Goal: Use online tool/utility: Utilize a website feature to perform a specific function

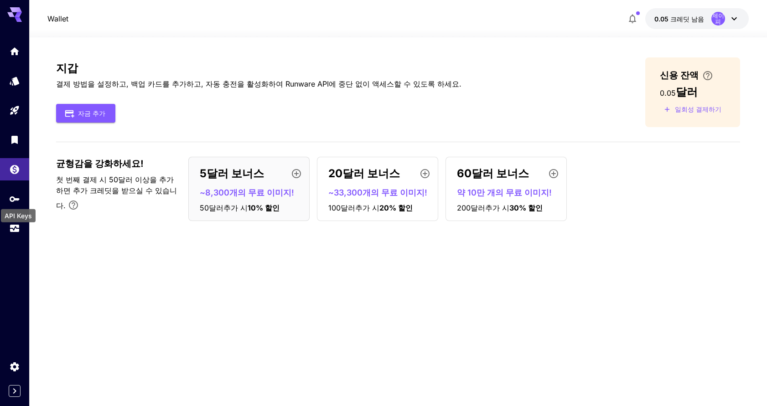
click at [11, 198] on icon "API 키" at bounding box center [15, 198] width 10 height 5
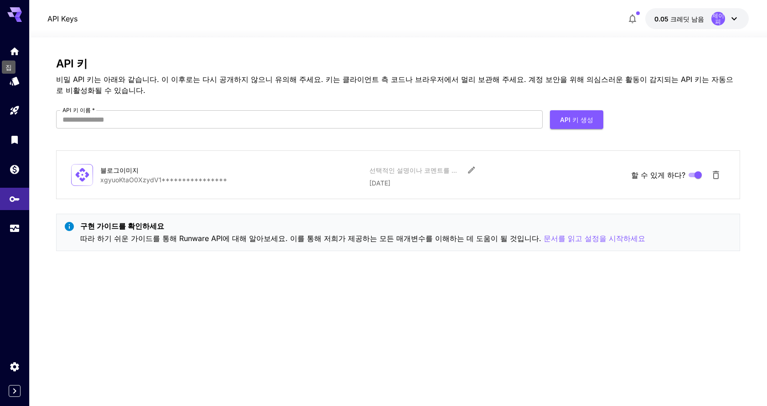
click at [15, 53] on icon "집" at bounding box center [14, 51] width 11 height 11
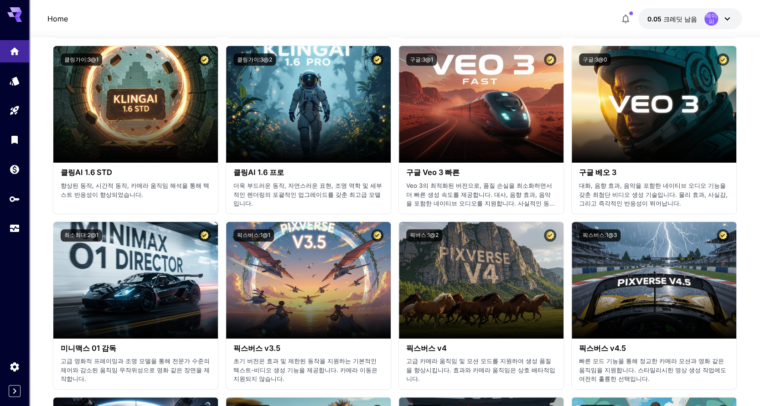
scroll to position [592, 0]
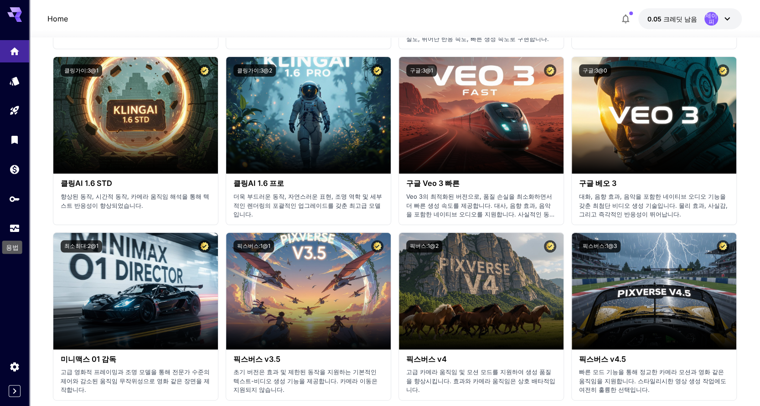
click at [15, 229] on icon "용법" at bounding box center [14, 228] width 11 height 11
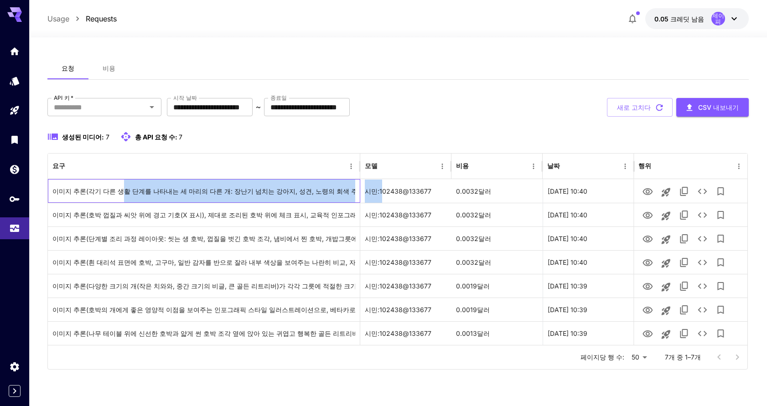
drag, startPoint x: 179, startPoint y: 193, endPoint x: 380, endPoint y: 193, distance: 201.0
click at [380, 193] on div "이미지 추론(각기 다른 생활 단계를 나타내는 세 마리의 다른 개: 장난기 넘치는 강아지, 성견, 노령의 회색 주둥이 강아지, 각 연령에 맞는 …" at bounding box center [397, 191] width 699 height 24
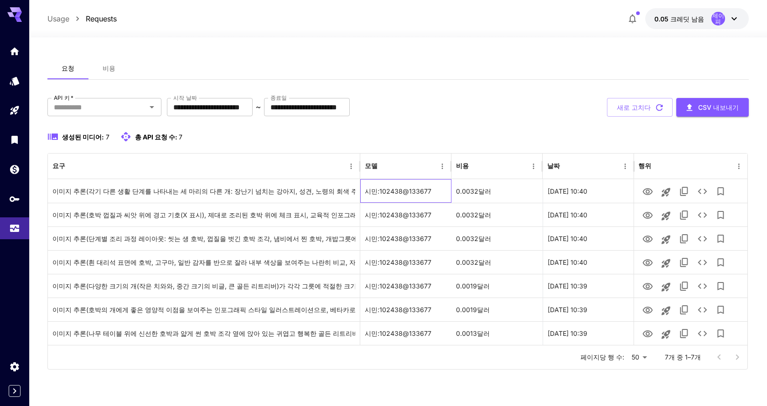
click at [413, 193] on font "시민:102438@133677" at bounding box center [398, 191] width 67 height 8
click at [494, 322] on div "0.0013달러" at bounding box center [496, 333] width 91 height 24
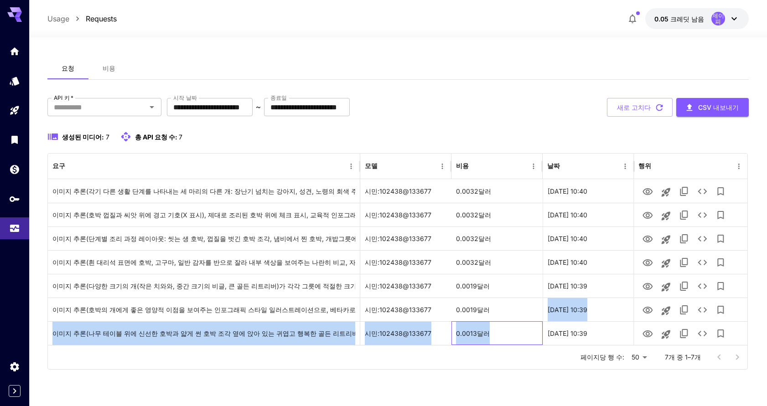
drag, startPoint x: 498, startPoint y: 334, endPoint x: 500, endPoint y: 324, distance: 10.3
click at [495, 314] on div "이미지 추론(각기 다른 생활 단계를 나타내는 세 마리의 다른 개: 장난기 넘치는 강아지, 성견, 노령의 회색 주둥이 강아지, 각 연령에 맞는 …" at bounding box center [397, 262] width 699 height 166
click at [501, 328] on div "0.0013달러" at bounding box center [496, 333] width 91 height 24
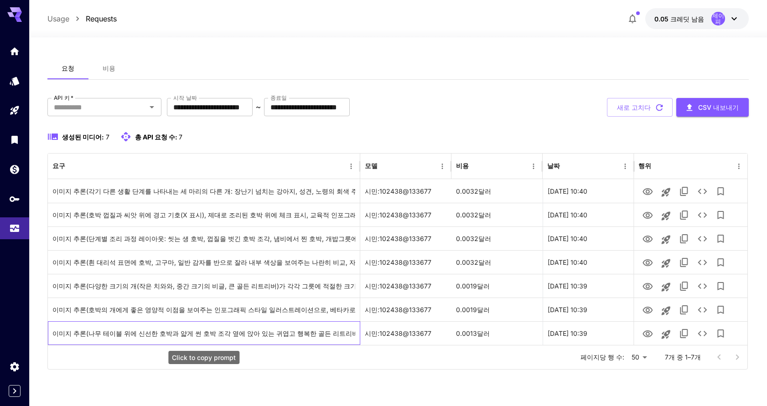
click at [300, 335] on font "이미지 추론(나무 테이블 위에 신선한 호박과 얇게 썬 호박 조각 옆에 앉아 있는 귀엽고 행복한 골든 리트리버 강아지, 따뜻한 자연광, 한국 음…" at bounding box center [301, 334] width 498 height 8
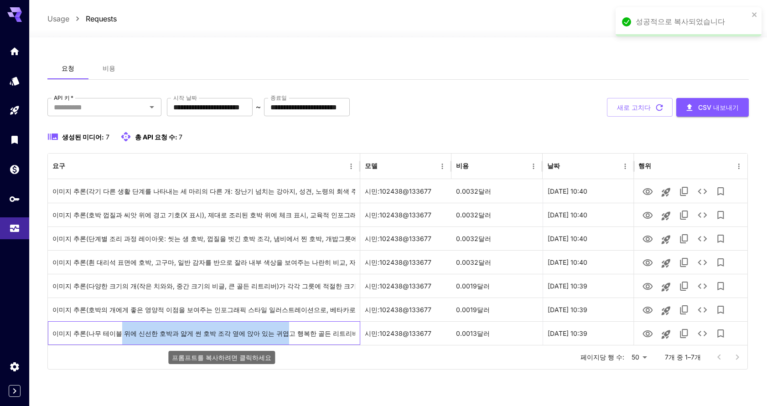
drag, startPoint x: 116, startPoint y: 333, endPoint x: 273, endPoint y: 334, distance: 157.7
click at [273, 334] on font "이미지 추론(나무 테이블 위에 신선한 호박과 얇게 썬 호박 조각 옆에 앉아 있는 귀엽고 행복한 골든 리트리버 강아지, 따뜻한 자연광, 한국 음…" at bounding box center [301, 334] width 498 height 8
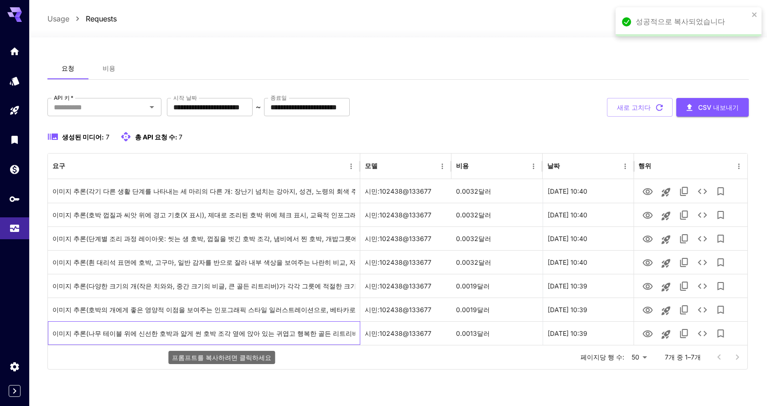
click at [291, 335] on font "이미지 추론(나무 테이블 위에 신선한 호박과 얇게 썬 호박 조각 옆에 앉아 있는 귀엽고 행복한 골든 리트리버 강아지, 따뜻한 자연광, 한국 음…" at bounding box center [301, 334] width 498 height 8
click at [418, 371] on div "**********" at bounding box center [397, 216] width 700 height 319
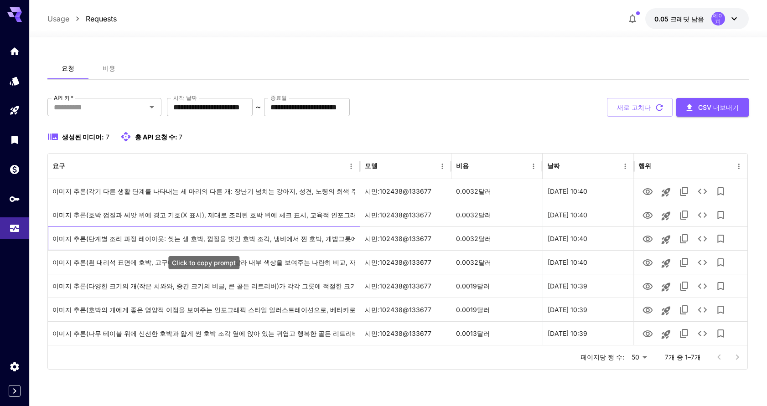
click at [343, 238] on font "이미지 추론(단계별 조리 과정 레이아웃: 씻는 생 호박, 껍질을 벗긴 호박 조각, 냄비에서 찐 호박, 개밥그릇에 담긴 최종 으깬 익힌 호박, …" at bounding box center [324, 239] width 544 height 8
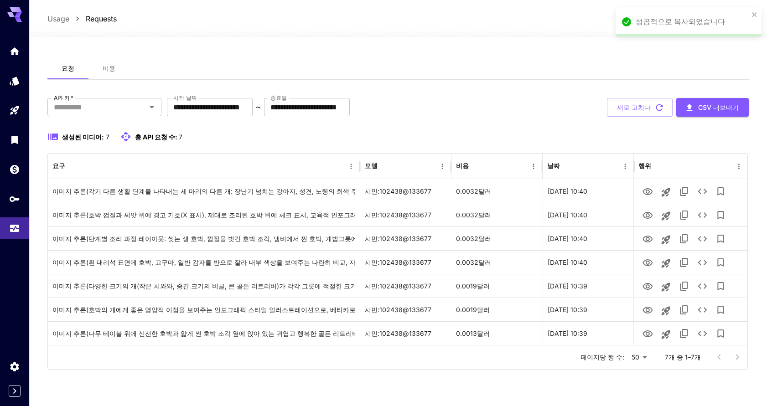
click at [243, 127] on div "**********" at bounding box center [397, 234] width 700 height 272
click at [15, 197] on icon "API 키" at bounding box center [15, 198] width 10 height 5
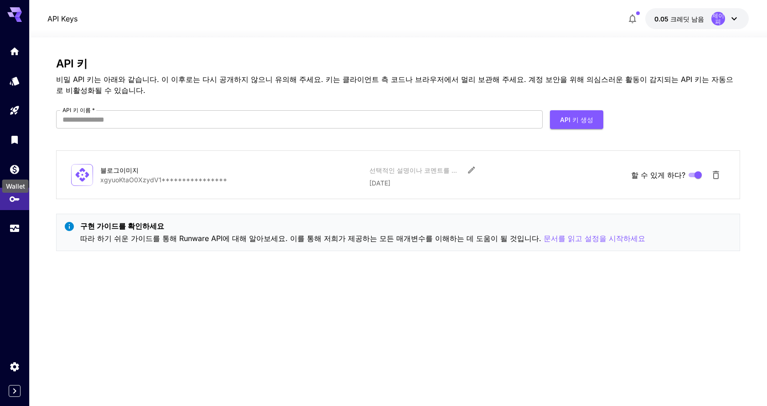
click at [11, 172] on icon "지갑" at bounding box center [14, 169] width 11 height 11
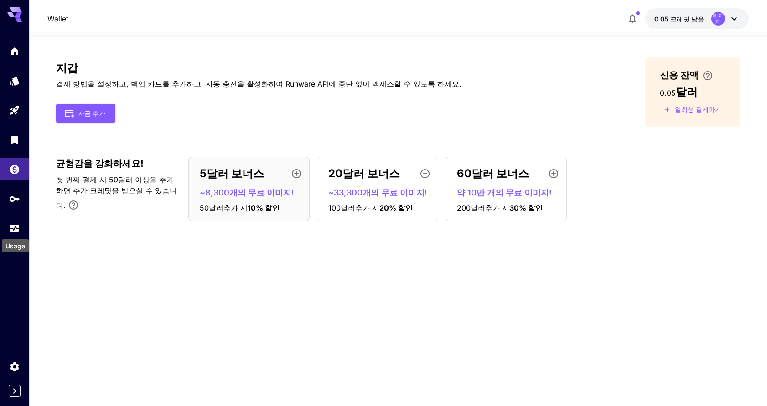
click at [15, 230] on icon "용법" at bounding box center [14, 230] width 9 height 5
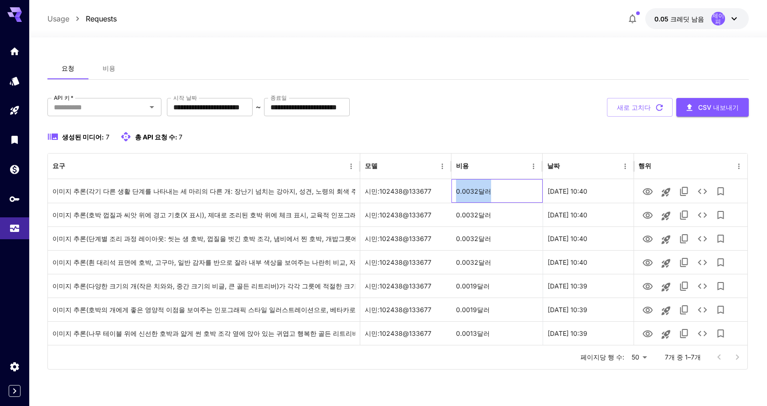
drag, startPoint x: 496, startPoint y: 192, endPoint x: 439, endPoint y: 186, distance: 57.2
click at [439, 186] on div "이미지 추론(각기 다른 생활 단계를 나타내는 세 마리의 다른 개: 장난기 넘치는 강아지, 성견, 노령의 회색 주둥이 강아지, 각 연령에 맞는 …" at bounding box center [397, 191] width 699 height 24
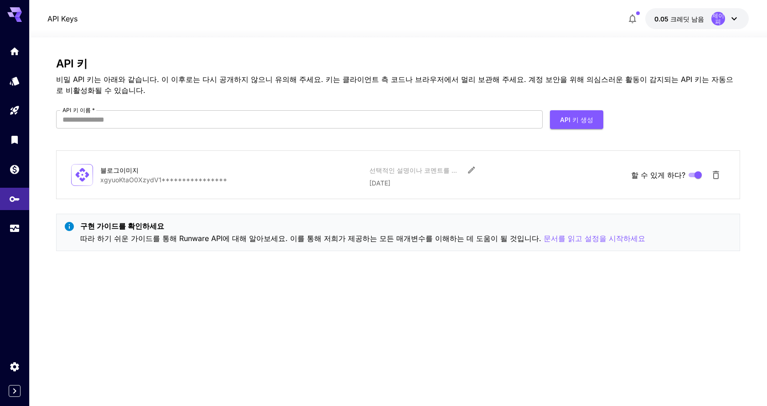
click at [26, 177] on link at bounding box center [14, 169] width 29 height 22
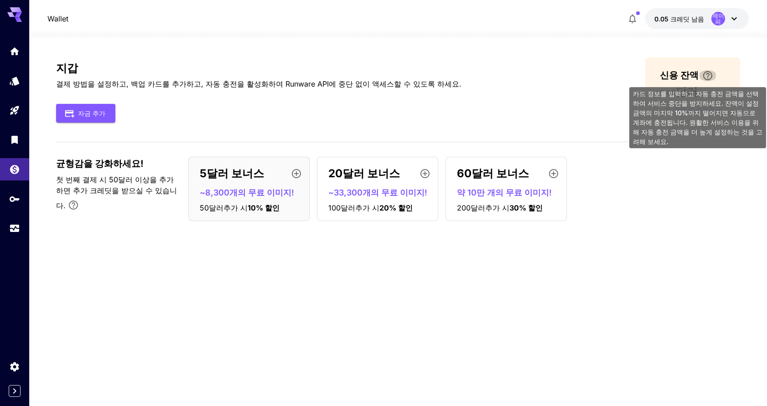
click at [712, 77] on icon "\a 카드 정보를 입력하고 자동 충전 금액을 선택하여 서비스 중단을 방지하세요. 잔액이 설정 금액의 마지막 10%까지 떨어지면 자동으로 계좌에…" at bounding box center [707, 75] width 11 height 11
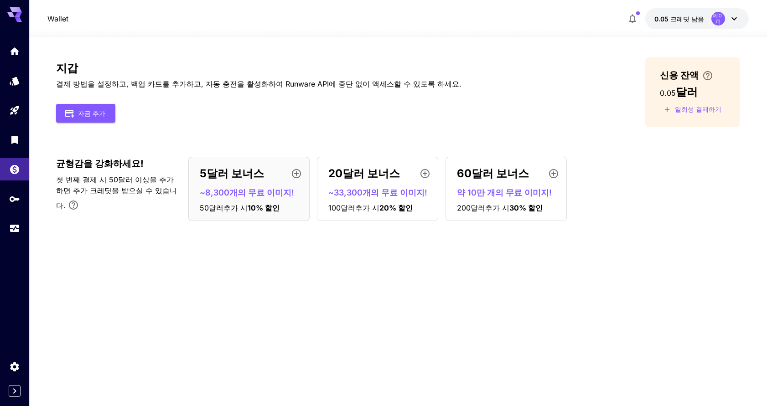
click at [21, 144] on link at bounding box center [14, 140] width 29 height 22
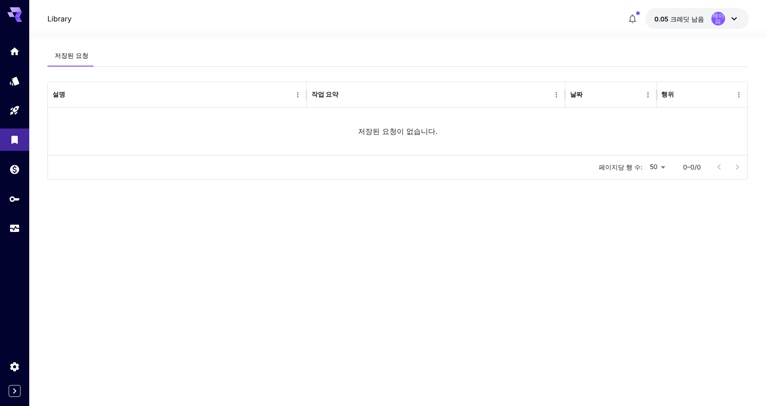
click at [19, 56] on link at bounding box center [14, 51] width 29 height 22
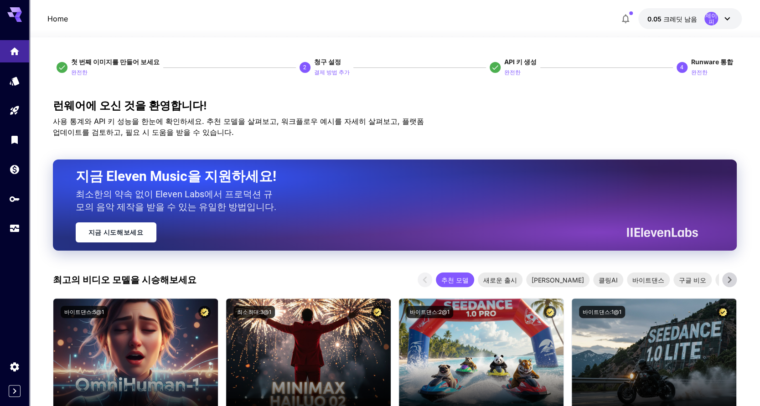
click at [123, 65] on font "첫 번째 이미지를 만들어 보세요" at bounding box center [115, 62] width 88 height 8
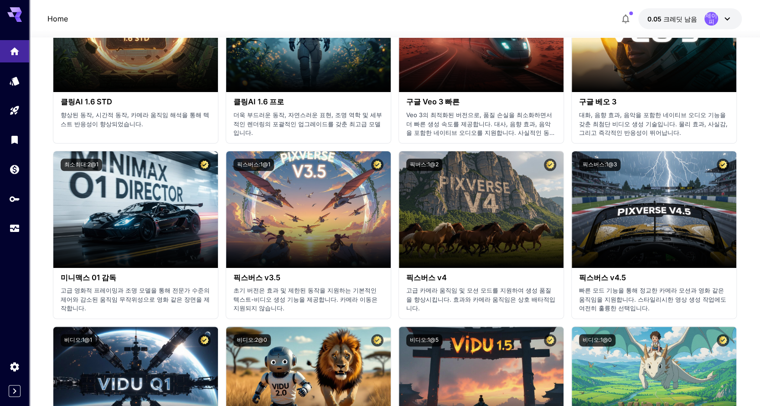
scroll to position [446, 0]
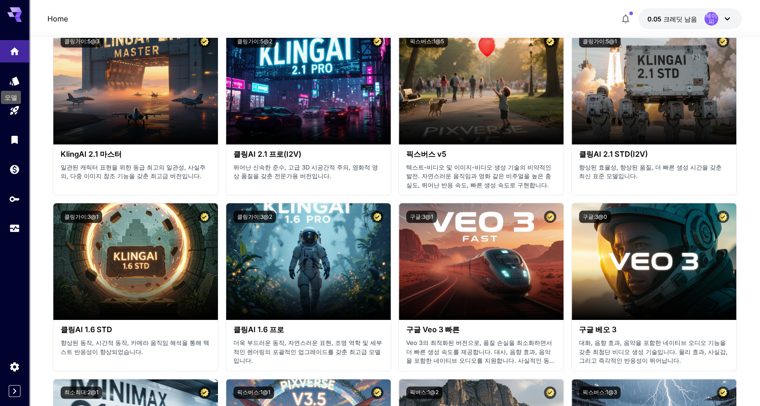
click at [15, 77] on icon "모델" at bounding box center [15, 81] width 10 height 9
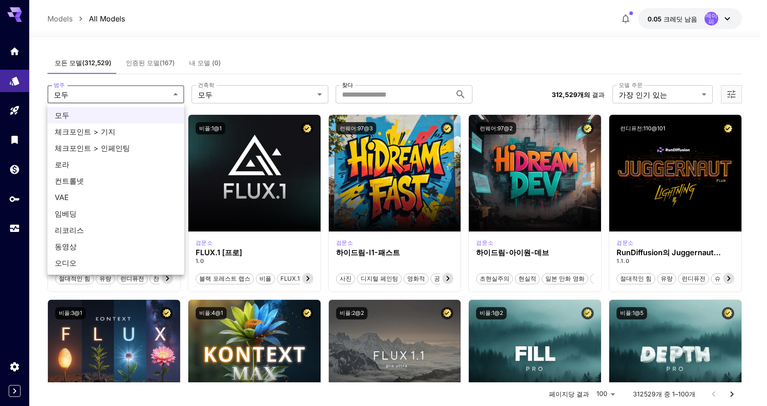
click at [102, 92] on div at bounding box center [383, 203] width 767 height 406
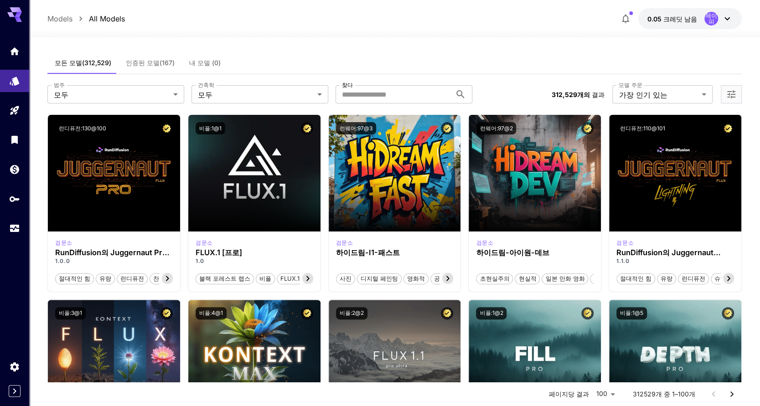
click at [415, 216] on div "놀이터에서 시작" at bounding box center [395, 173] width 132 height 117
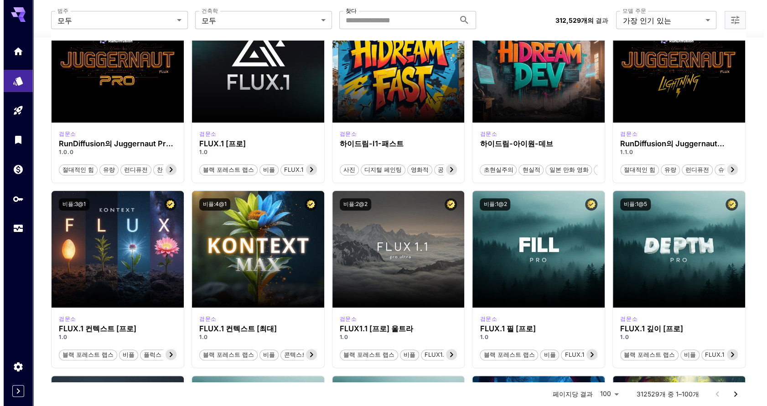
scroll to position [182, 0]
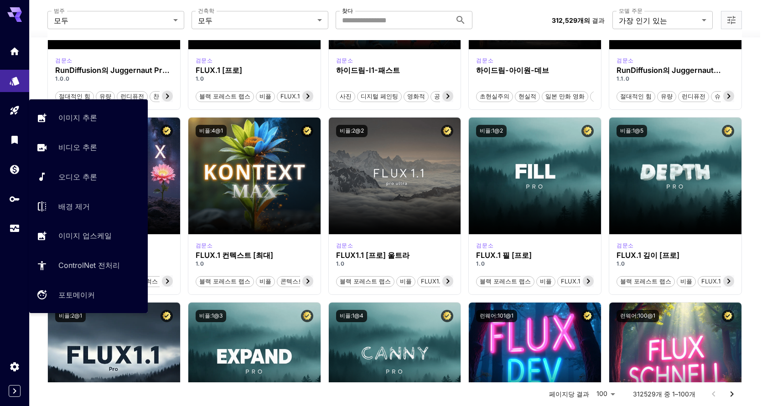
click at [101, 117] on div "이미지 추론" at bounding box center [99, 117] width 82 height 11
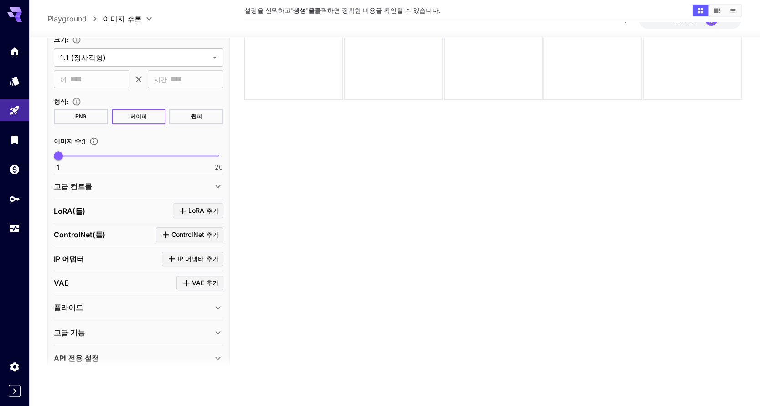
scroll to position [209, 0]
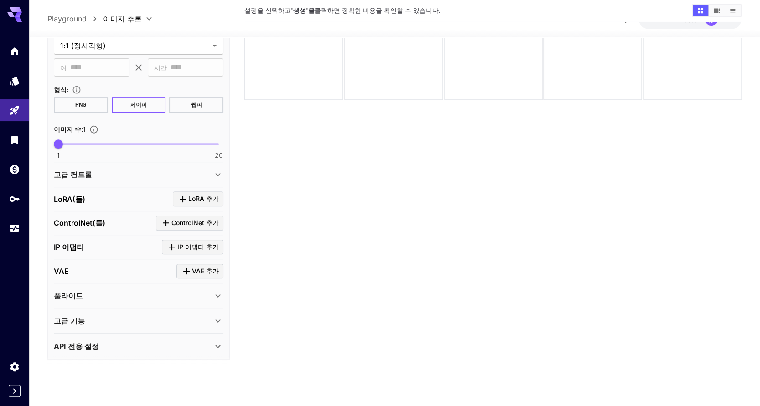
click at [204, 103] on button "웹피" at bounding box center [196, 104] width 54 height 15
click at [144, 106] on font "제이피" at bounding box center [138, 104] width 16 height 6
click at [76, 108] on button "PNG" at bounding box center [81, 104] width 54 height 15
click at [113, 106] on button "제이피" at bounding box center [139, 104] width 54 height 15
click at [107, 290] on div "풀라이드" at bounding box center [133, 295] width 159 height 11
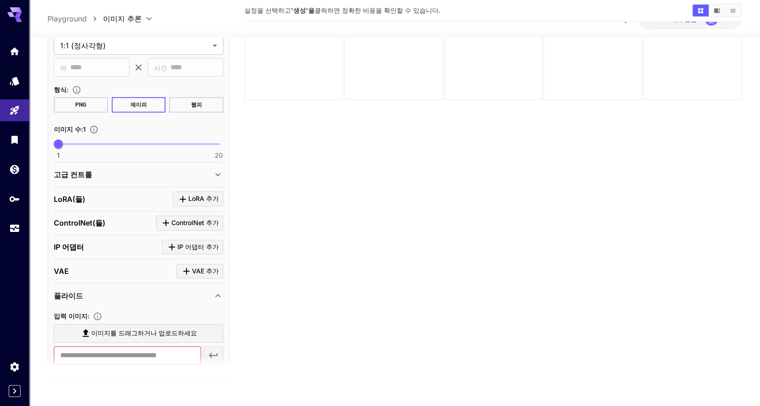
click at [107, 290] on div "풀라이드" at bounding box center [133, 295] width 159 height 11
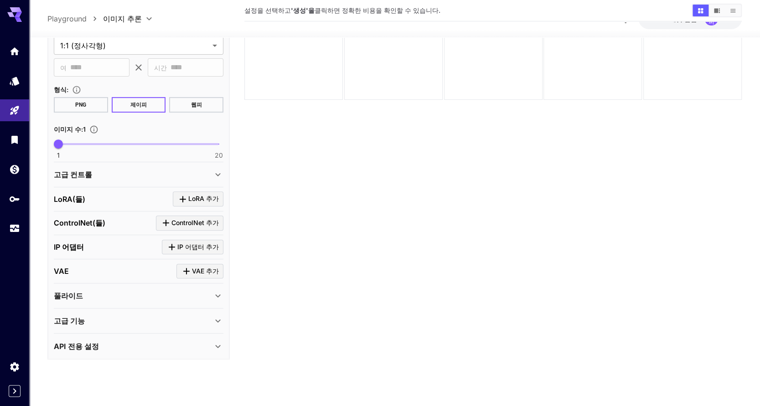
click at [136, 344] on div "API 전용 설정" at bounding box center [133, 345] width 159 height 11
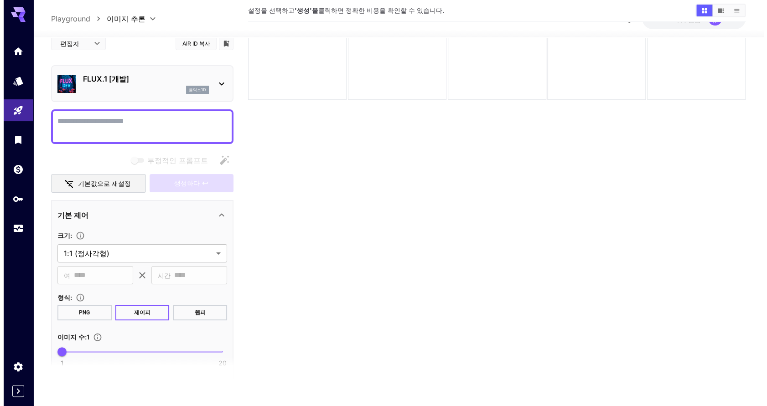
scroll to position [0, 0]
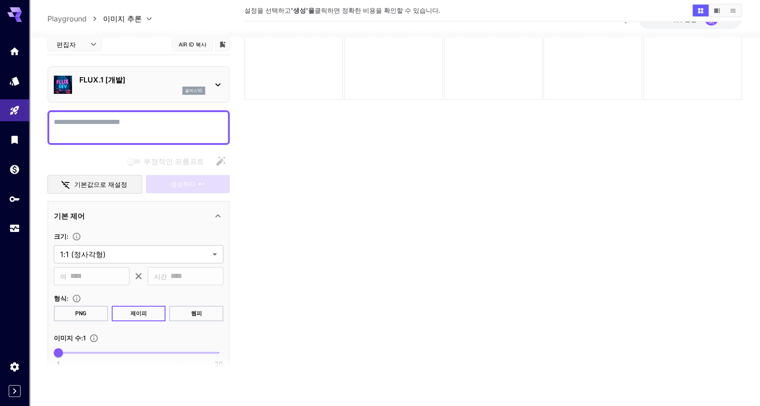
click at [109, 131] on textarea "부정적인 프롬프트" at bounding box center [139, 128] width 170 height 22
click at [213, 79] on icon at bounding box center [217, 84] width 11 height 11
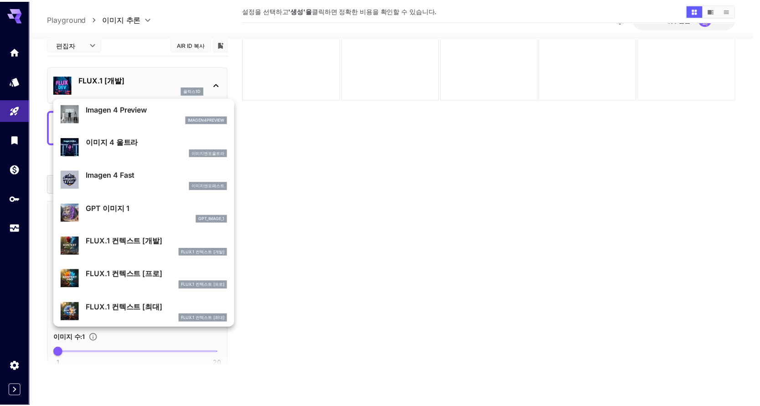
scroll to position [464, 0]
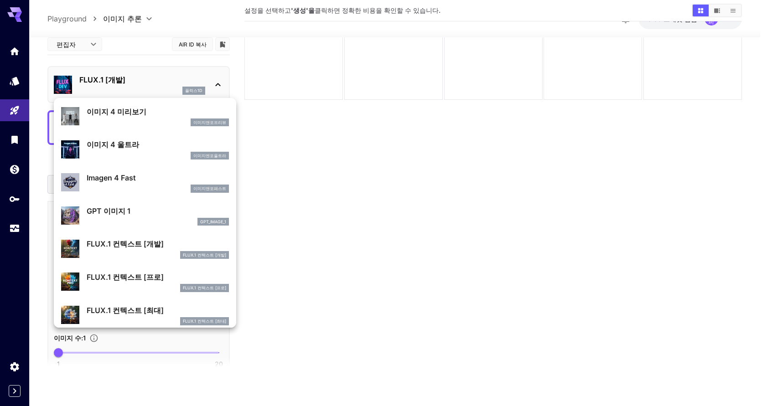
click at [148, 214] on p "GPT 이미지 1" at bounding box center [158, 211] width 142 height 11
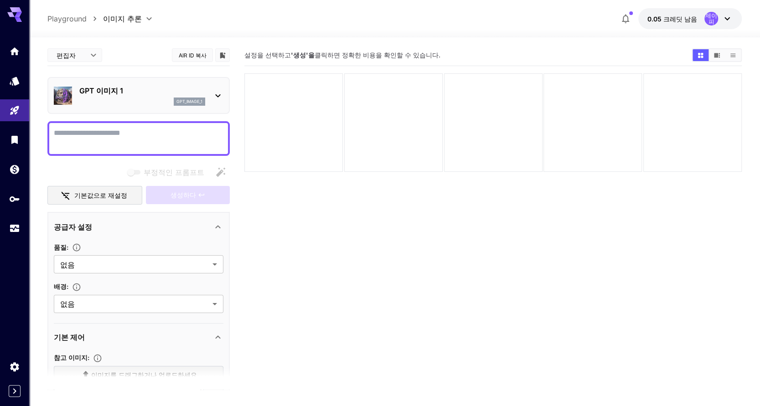
click at [141, 100] on div "gpt_image_1" at bounding box center [142, 102] width 126 height 8
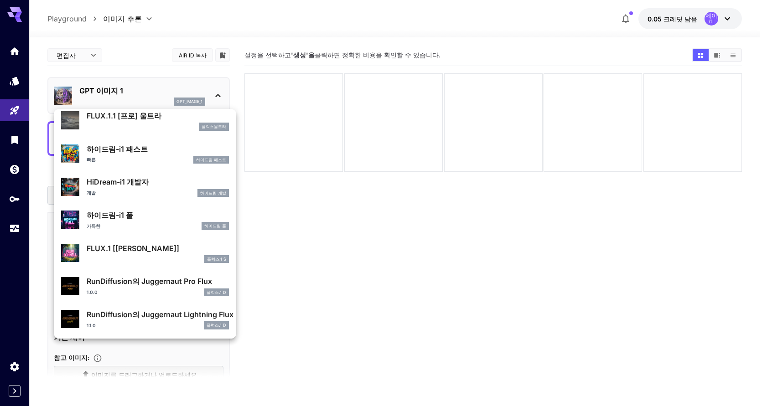
scroll to position [737, 0]
click at [15, 232] on div at bounding box center [383, 203] width 767 height 406
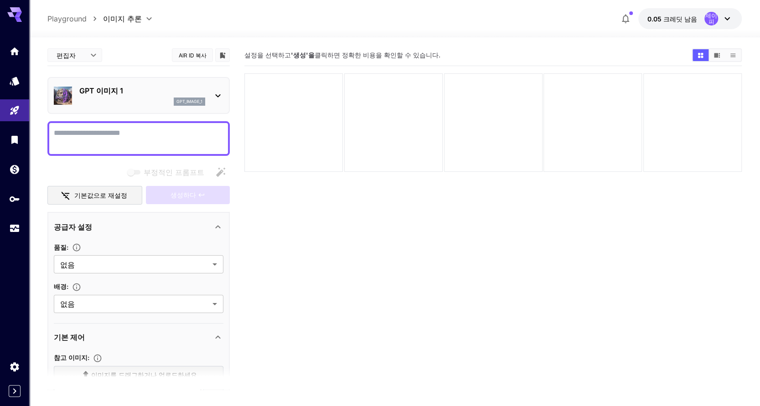
click at [15, 233] on link at bounding box center [14, 228] width 29 height 22
